Goal: Find specific page/section: Find specific page/section

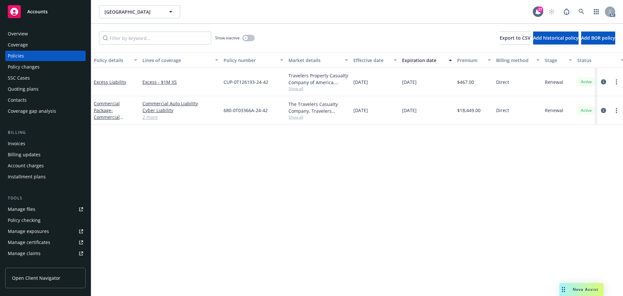
click at [300, 90] on span "Show all" at bounding box center [319, 89] width 60 height 6
drag, startPoint x: 224, startPoint y: 127, endPoint x: 282, endPoint y: 124, distance: 58.5
click at [282, 130] on span "Travelers Insurance" at bounding box center [282, 133] width 119 height 7
copy span "Travelers Insurance"
drag, startPoint x: 497, startPoint y: 60, endPoint x: 526, endPoint y: 60, distance: 29.9
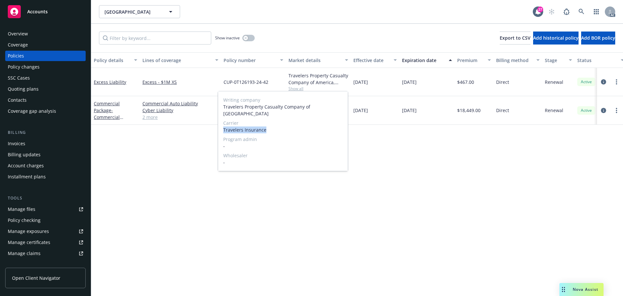
click at [526, 60] on button "Billing method" at bounding box center [518, 60] width 49 height 16
